Goal: Information Seeking & Learning: Learn about a topic

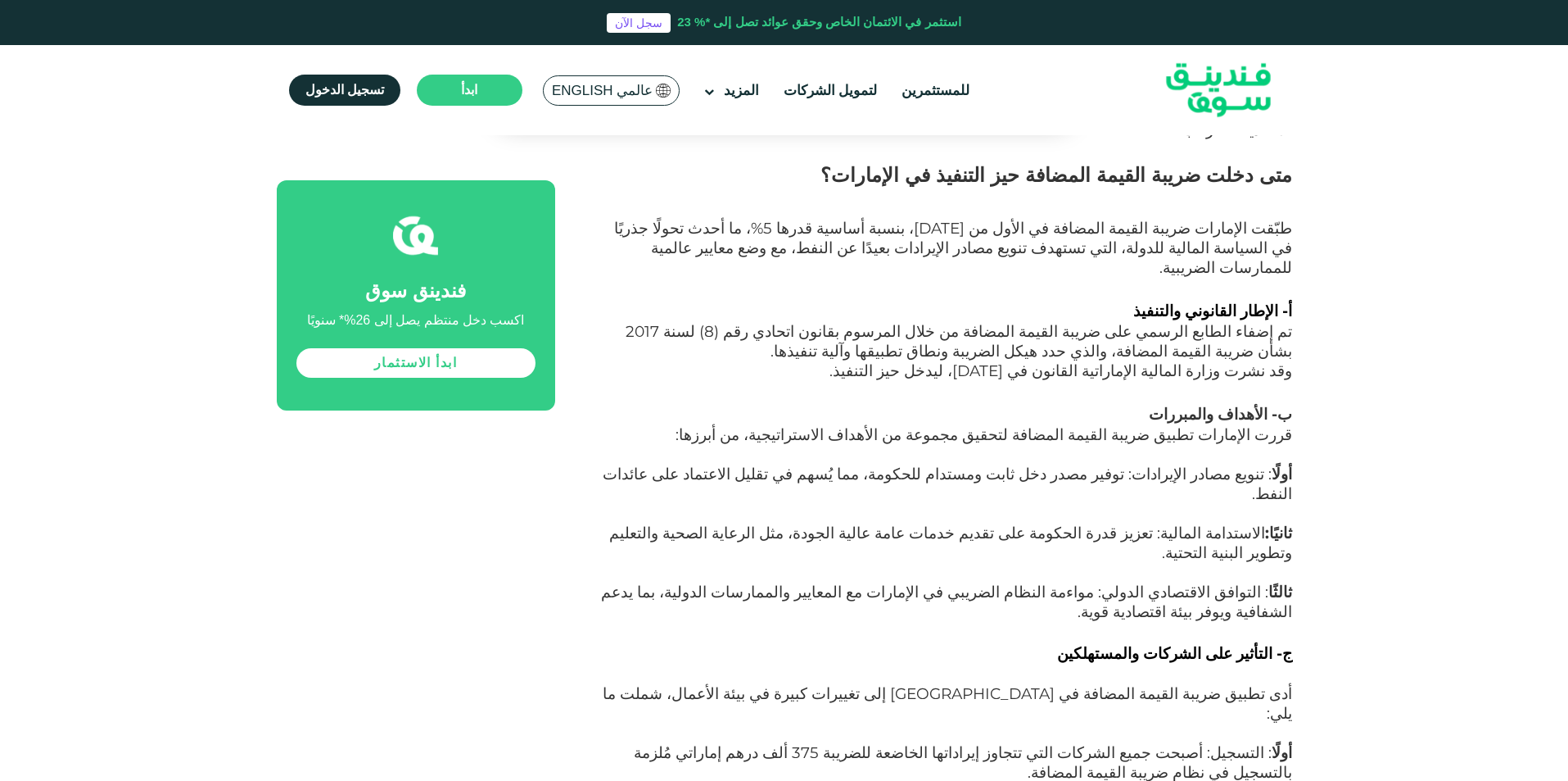
scroll to position [1311, 0]
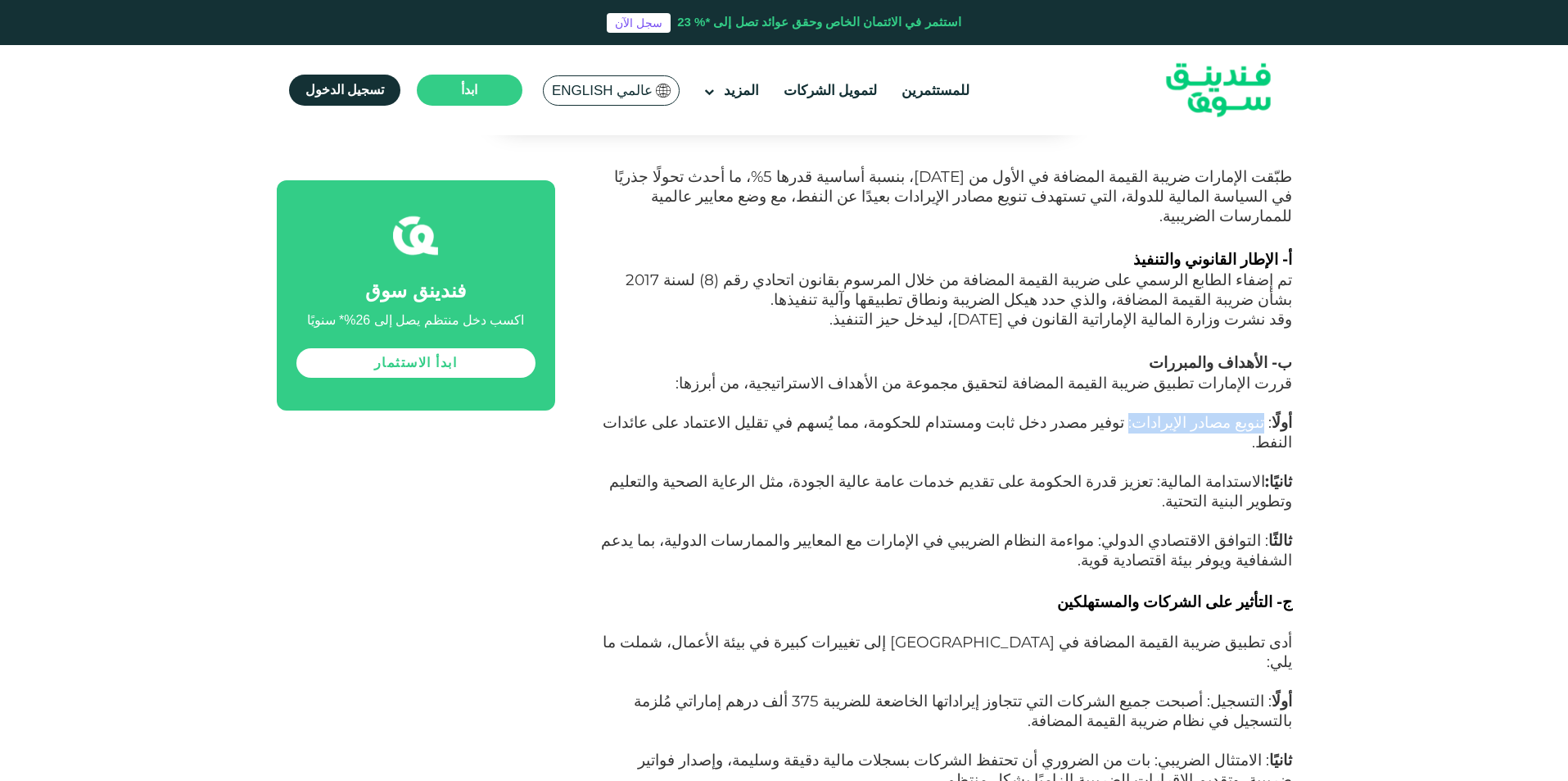
drag, startPoint x: 1151, startPoint y: 343, endPoint x: 1269, endPoint y: 347, distance: 118.1
click at [1269, 413] on span ": تنويع مصادر الإيرادات: توفير مصدر دخل ثابت ومستدام للحكومة، مما يُسهم في تقلي…" at bounding box center [947, 432] width 689 height 38
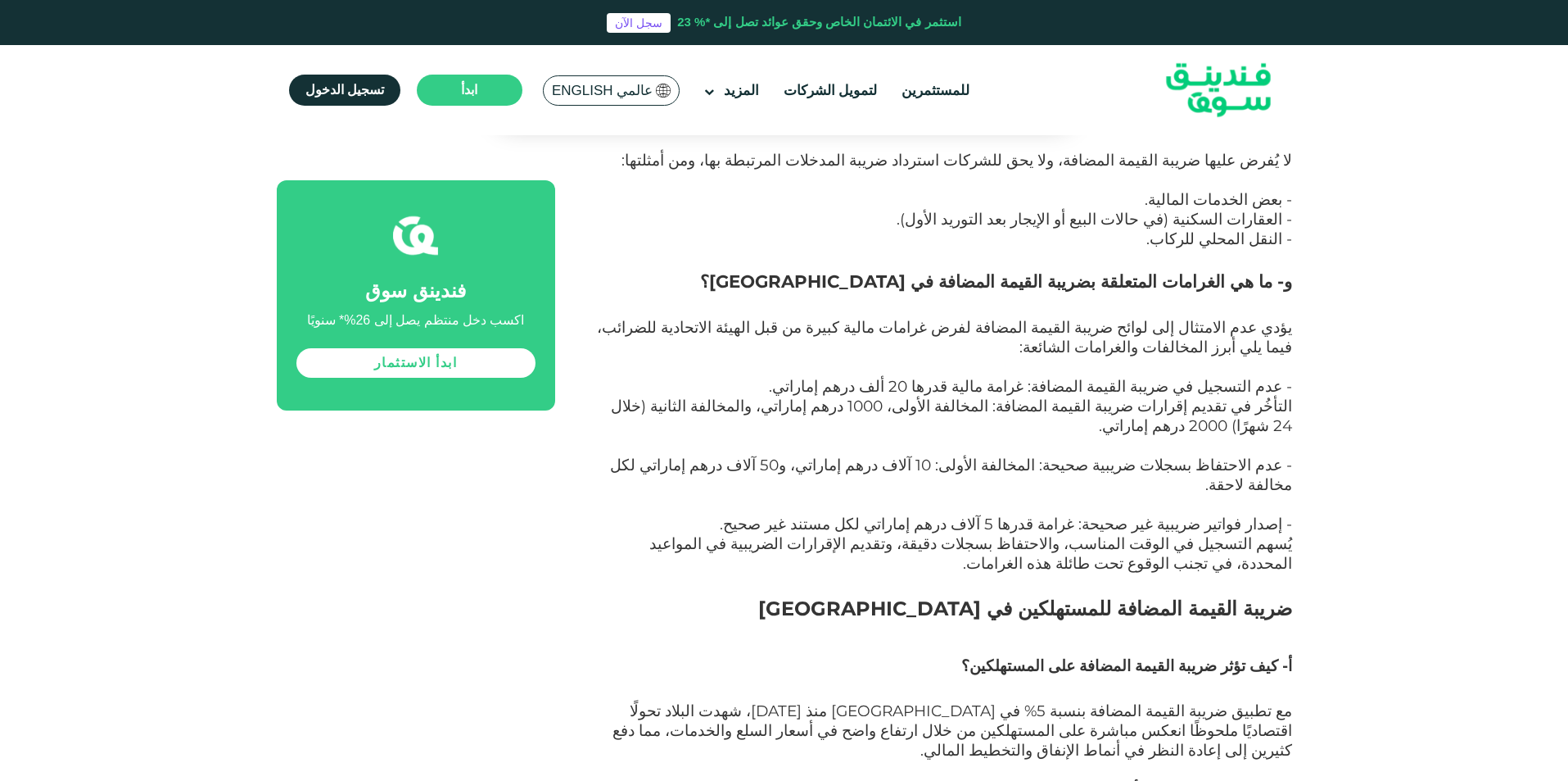
scroll to position [4342, 0]
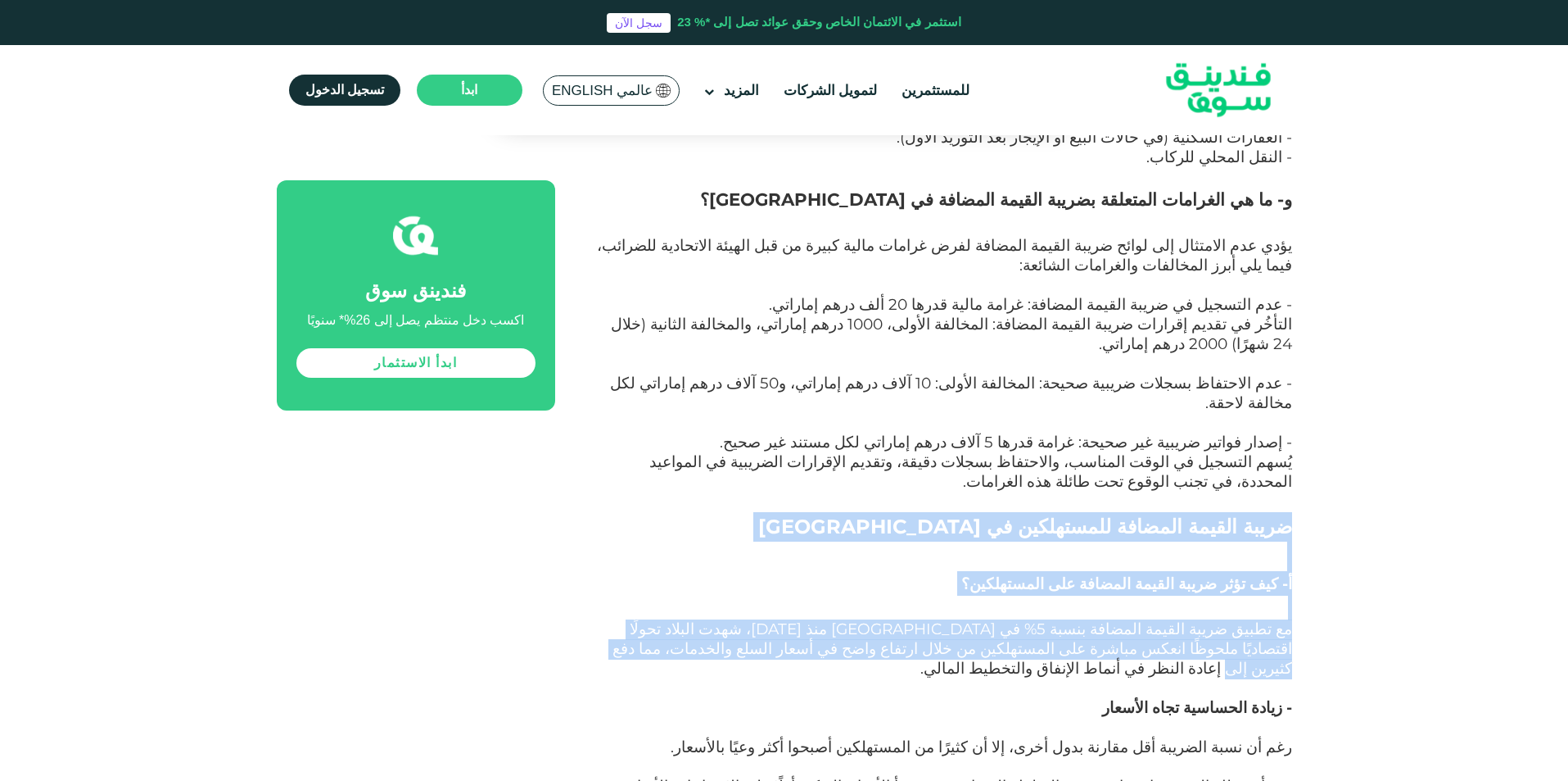
drag, startPoint x: 1291, startPoint y: 210, endPoint x: 927, endPoint y: 328, distance: 382.6
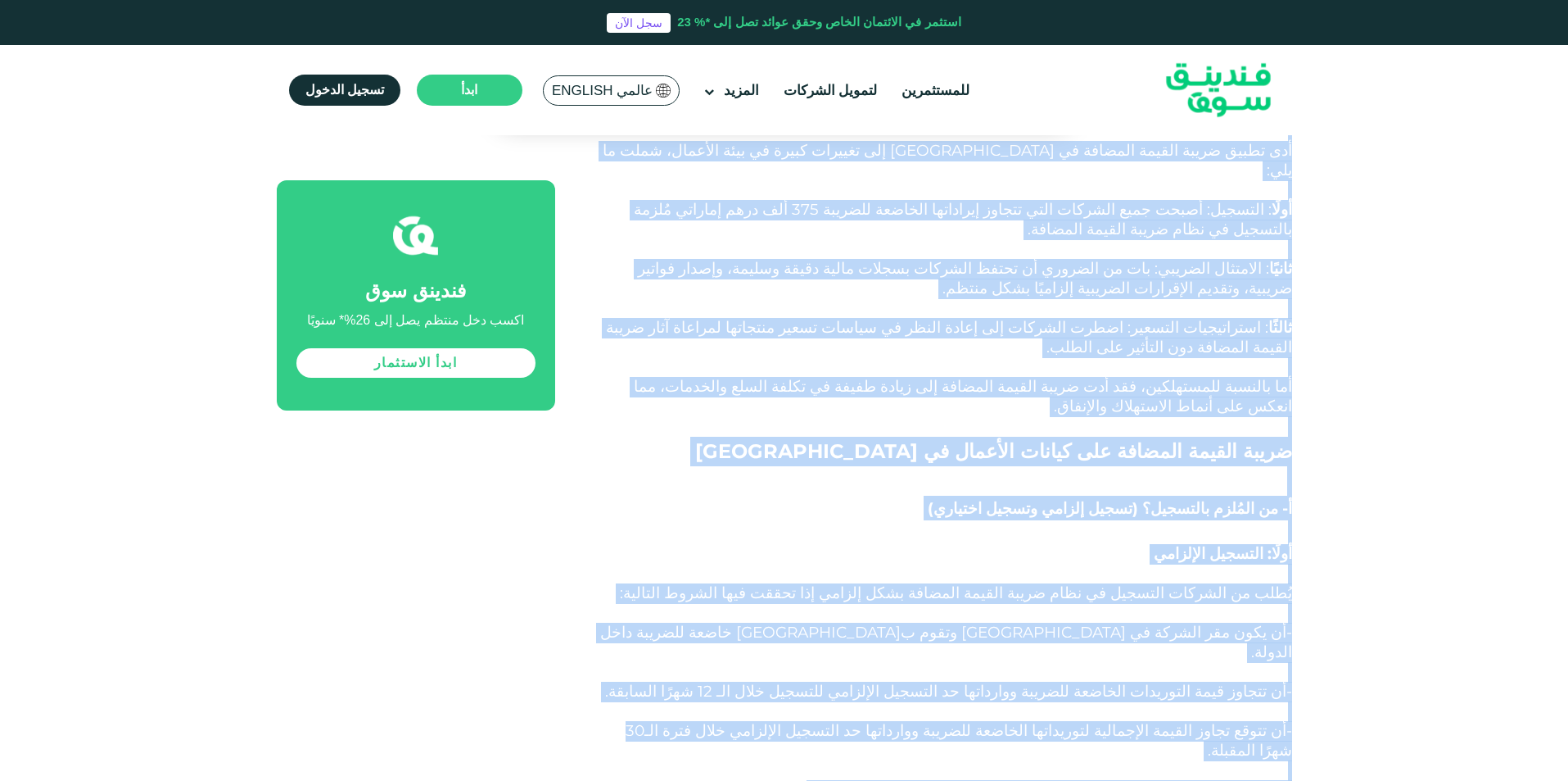
scroll to position [1827, 0]
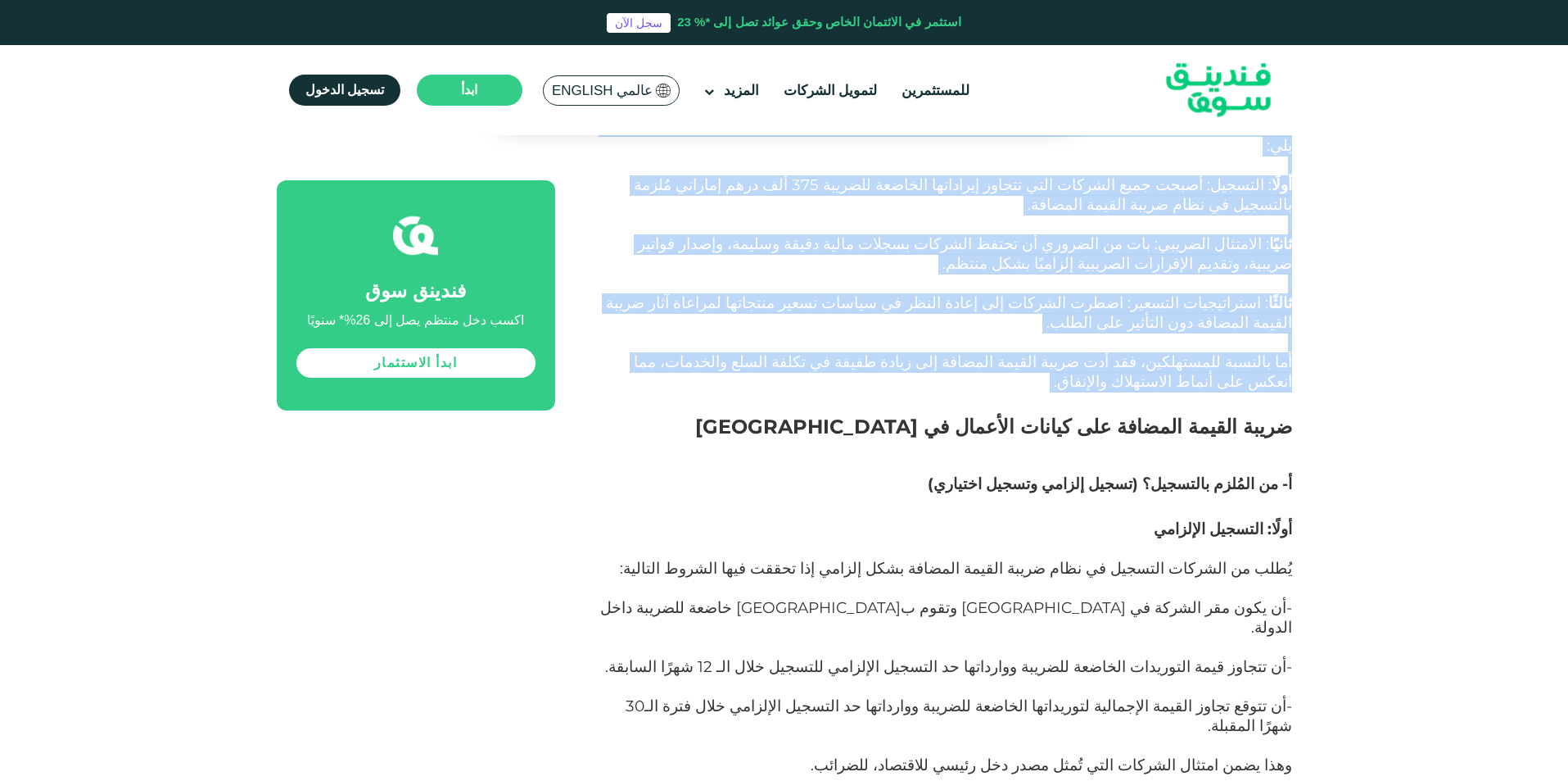
drag, startPoint x: 1292, startPoint y: 231, endPoint x: 1230, endPoint y: 244, distance: 63.3
copy div "lo ip dolor sitame consect ( ADI )؟ elits doeius tempori ut labor etd magnaa eُ…"
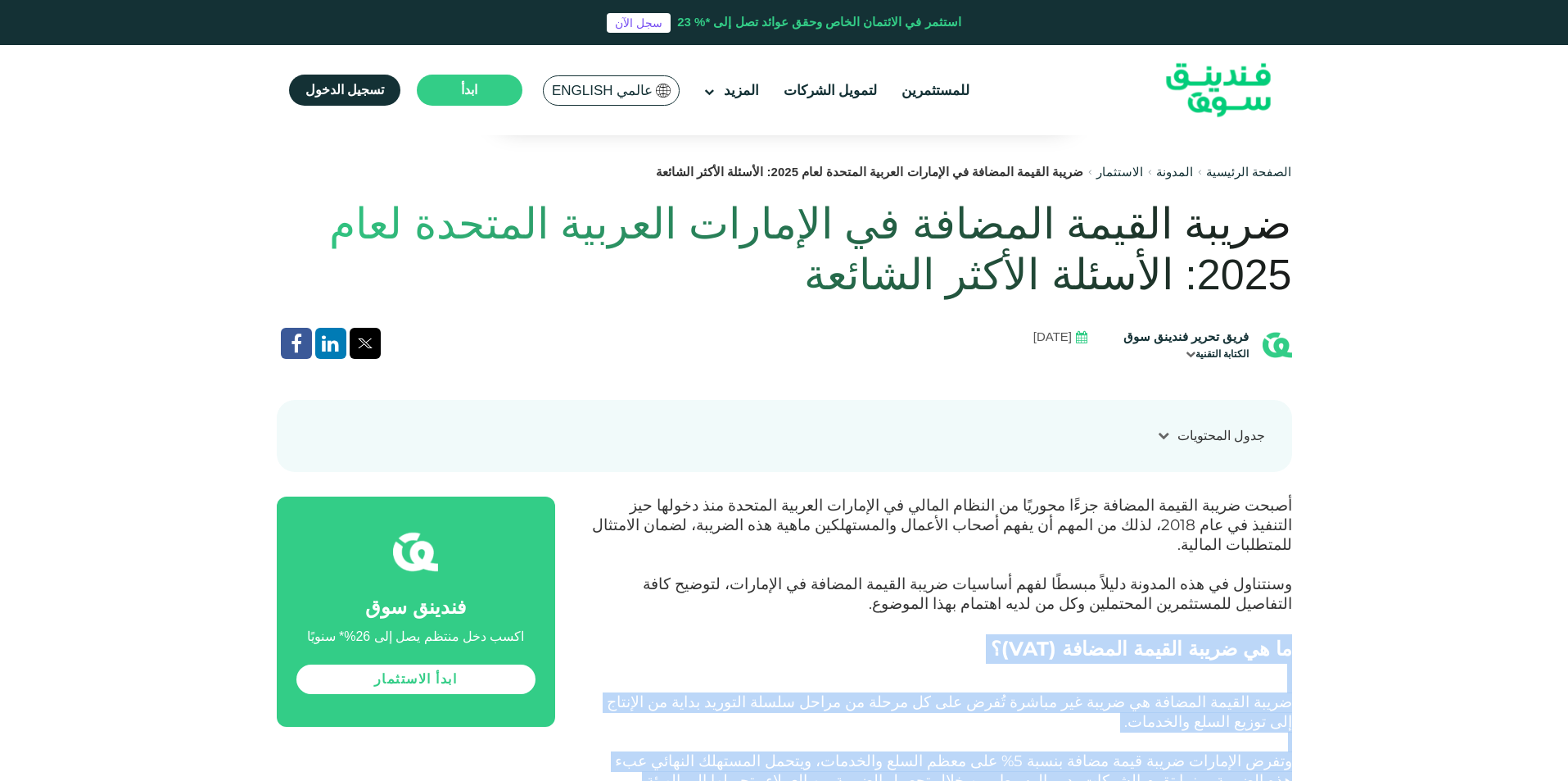
scroll to position [434, 0]
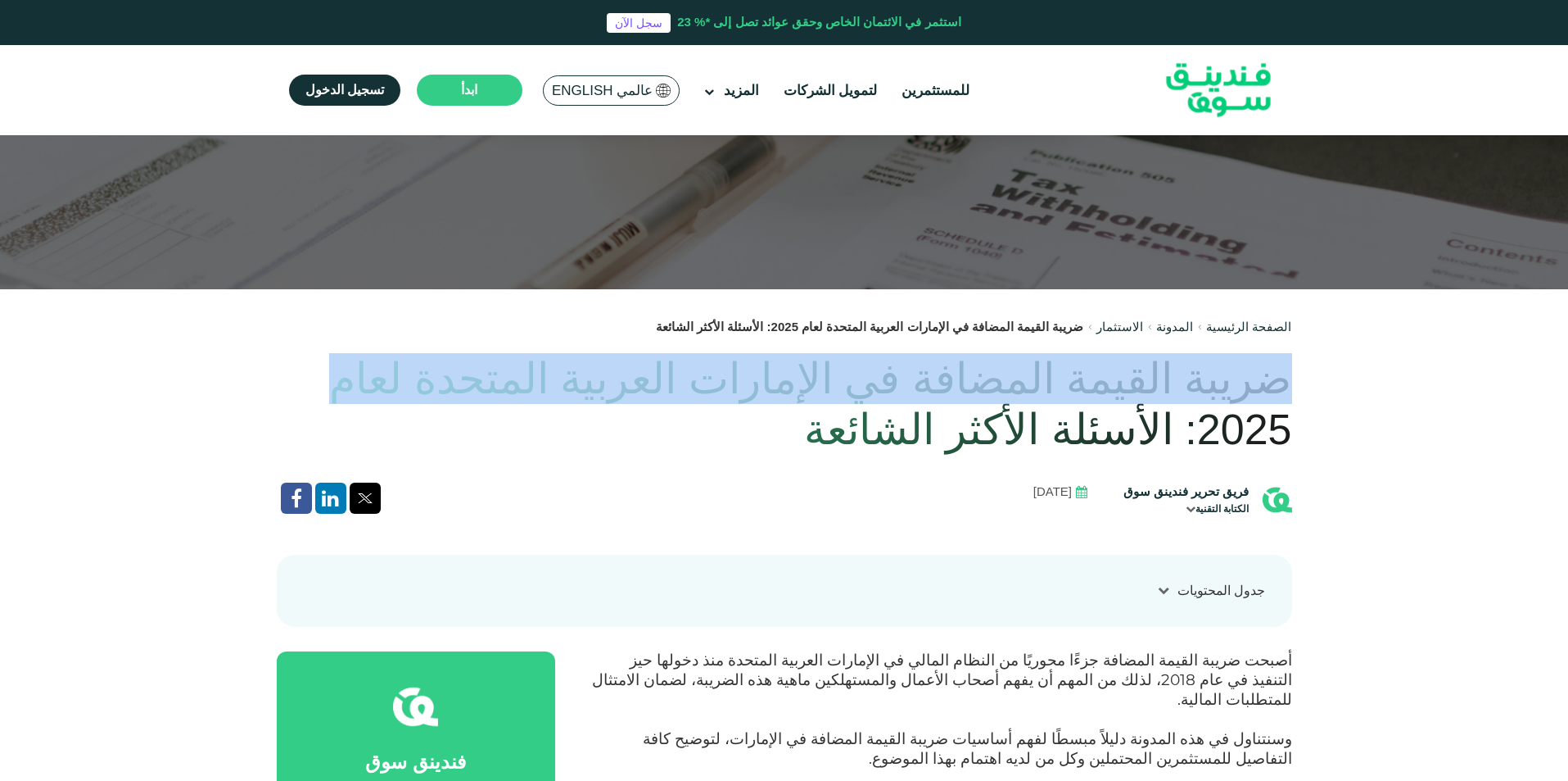
drag, startPoint x: 1285, startPoint y: 379, endPoint x: 444, endPoint y: 374, distance: 841.0
click at [444, 374] on h1 "ضريبة القيمة المضافة في الإمارات العربية المتحدة لعام 2025: الأسئلة الأكثر الشا…" at bounding box center [784, 405] width 1016 height 103
copy h1 "ضريبة القيمة المضافة في الإمارات العربية المتحدة لعام"
